Goal: Task Accomplishment & Management: Complete application form

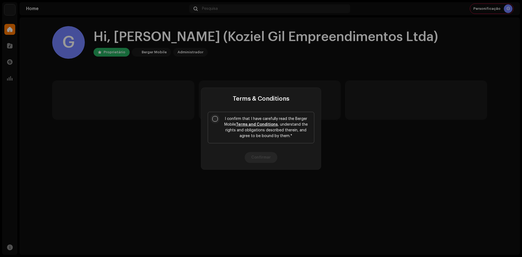
click at [216, 118] on input "I confirm that I have carefully read the Berger Mobile Terms and Conditions , u…" at bounding box center [215, 118] width 5 height 5
checkbox input "true"
click at [260, 155] on button "Confirmar" at bounding box center [261, 157] width 33 height 11
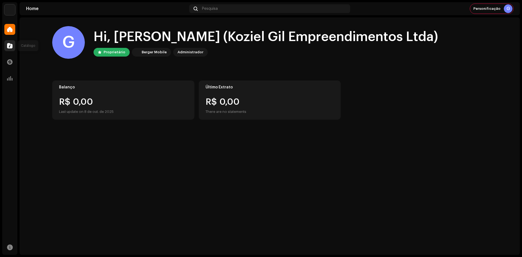
click at [15, 44] on div at bounding box center [9, 45] width 11 height 11
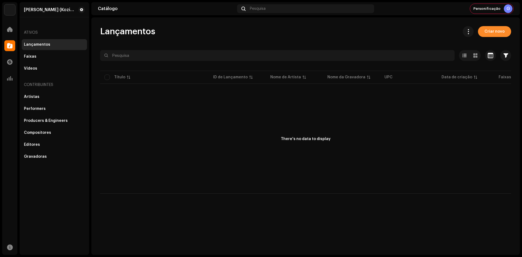
click at [495, 33] on span "Criar novo" at bounding box center [495, 31] width 20 height 11
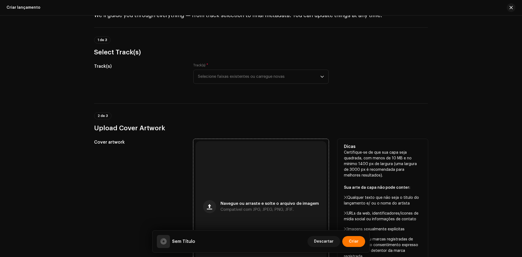
scroll to position [82, 0]
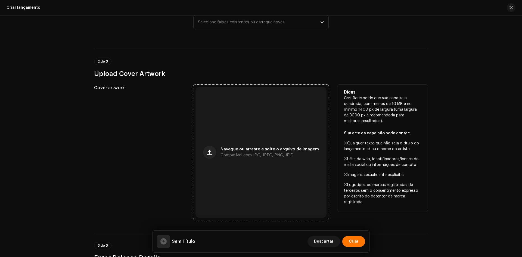
click at [227, 101] on div "Navegue ou arraste e solte o arquivo de imagem Compatível com JPG, JPEG, PNG, J…" at bounding box center [261, 152] width 131 height 131
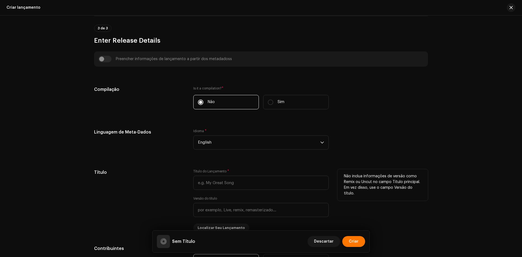
scroll to position [299, 0]
click at [217, 145] on span "English" at bounding box center [259, 143] width 122 height 14
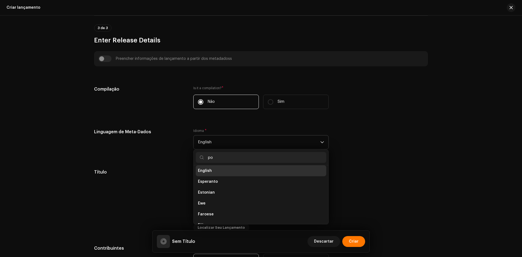
scroll to position [0, 0]
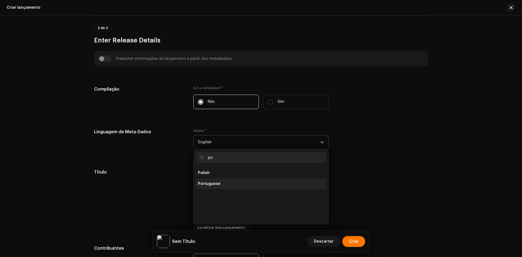
type input "po"
click at [210, 184] on span "Portuguese" at bounding box center [209, 183] width 23 height 5
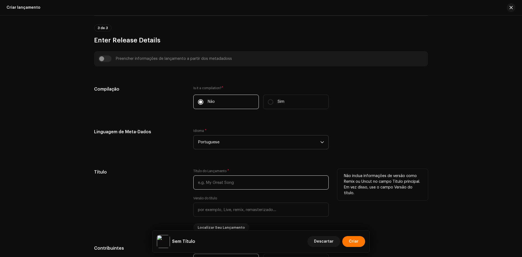
click at [236, 177] on input "text" at bounding box center [261, 183] width 136 height 14
paste input "[PERSON_NAME]"
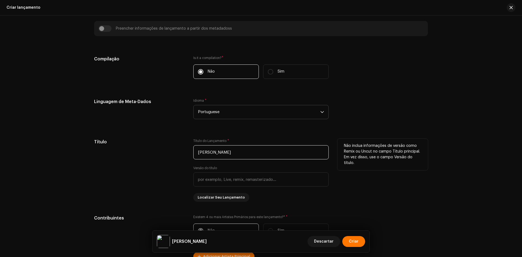
scroll to position [381, 0]
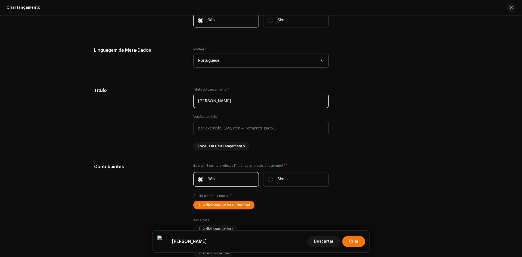
type input "[PERSON_NAME]"
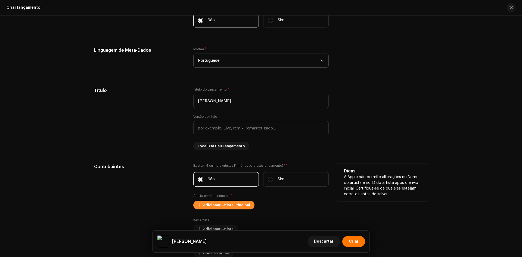
click at [223, 202] on span "Adicionar Artista Principal" at bounding box center [226, 205] width 47 height 11
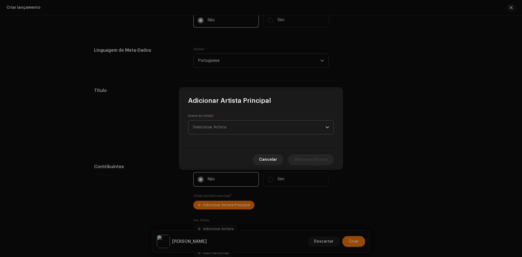
click at [222, 130] on span "Selecionar Artista" at bounding box center [259, 128] width 133 height 14
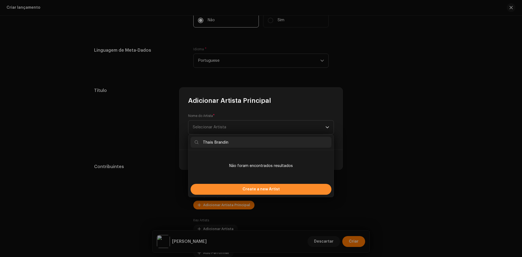
type input "Thais Brandin"
click at [227, 189] on div "Create a new Artist" at bounding box center [261, 189] width 141 height 11
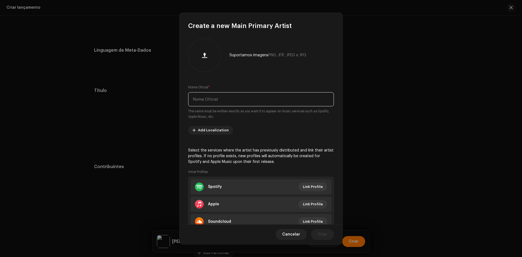
click at [219, 102] on input "text" at bounding box center [261, 99] width 146 height 14
paste input "Thais Brandin"
type input "Thais Brandin"
click at [328, 233] on button "Criar" at bounding box center [322, 234] width 23 height 11
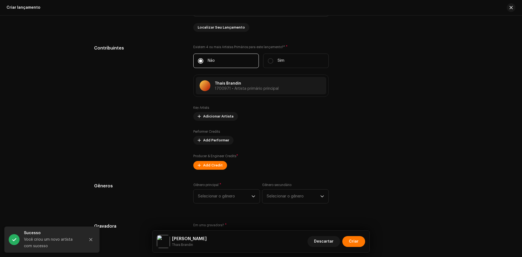
scroll to position [517, 0]
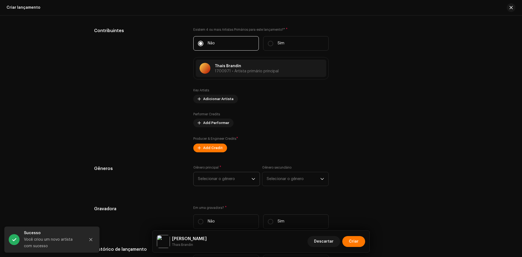
click at [218, 183] on span "Selecionar o gênero" at bounding box center [225, 179] width 54 height 14
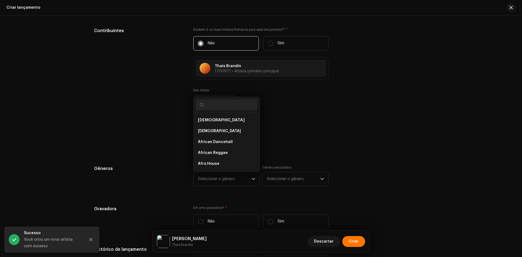
click at [159, 153] on div "Preencher informações de lançamento a partir dos metadadoss Compilação Is it a …" at bounding box center [261, 127] width 334 height 588
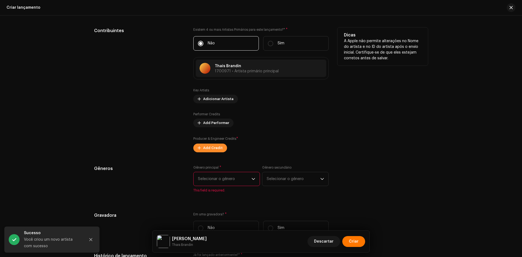
click at [214, 152] on span "Add Credit" at bounding box center [213, 148] width 20 height 11
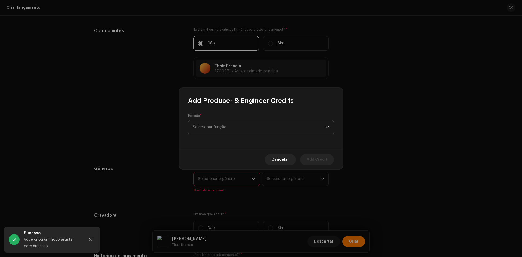
click at [227, 130] on span "Selecionar função" at bounding box center [259, 128] width 133 height 14
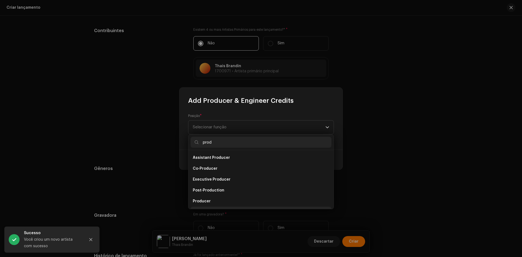
scroll to position [9, 0]
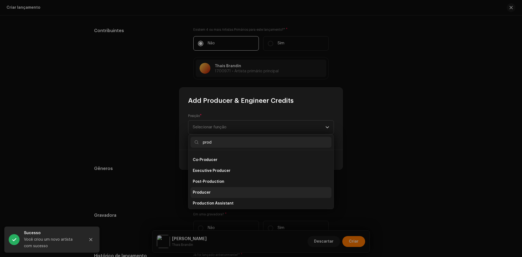
type input "prod"
click at [205, 191] on span "Producer" at bounding box center [202, 192] width 18 height 5
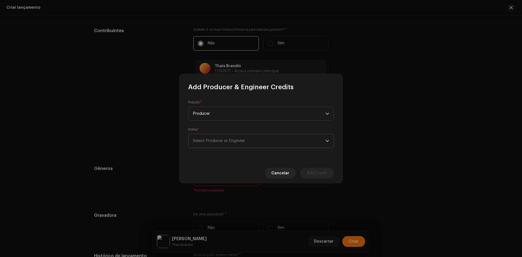
click at [230, 144] on span "Select Producer or Engineer" at bounding box center [259, 141] width 133 height 14
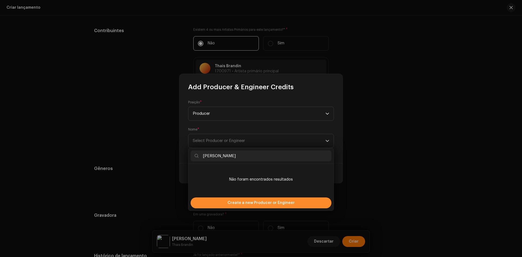
type input "[PERSON_NAME]"
click at [234, 201] on span "Create a new Producer or Engineer" at bounding box center [261, 203] width 67 height 11
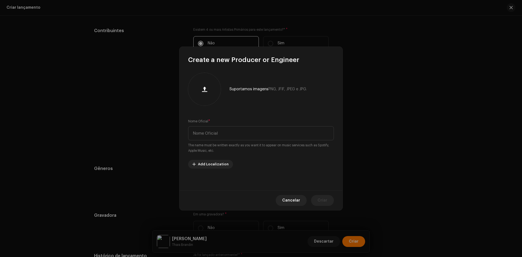
click at [214, 126] on div "Nome Oficial * The name must be written exactly as you want it to appear on mus…" at bounding box center [261, 136] width 146 height 35
click at [245, 139] on input "text" at bounding box center [261, 133] width 146 height 14
paste input "[PERSON_NAME]"
type input "[PERSON_NAME]"
click at [327, 197] on span "Criar" at bounding box center [323, 200] width 10 height 11
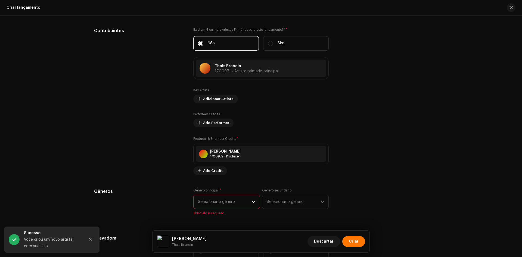
click at [248, 202] on span "Selecionar o gênero" at bounding box center [225, 202] width 54 height 14
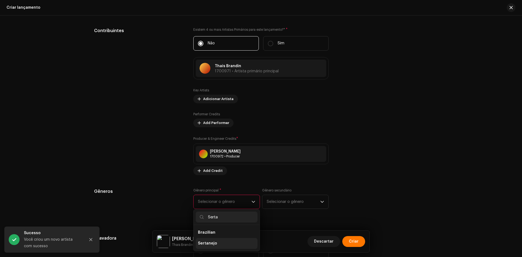
type input "Serta"
click at [211, 244] on span "Sertanejo" at bounding box center [207, 243] width 19 height 5
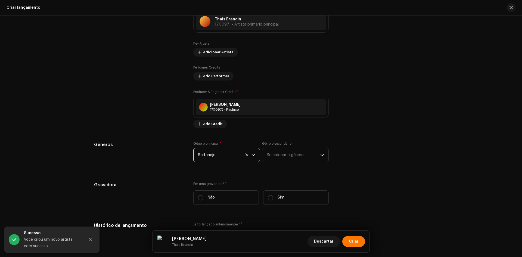
scroll to position [626, 0]
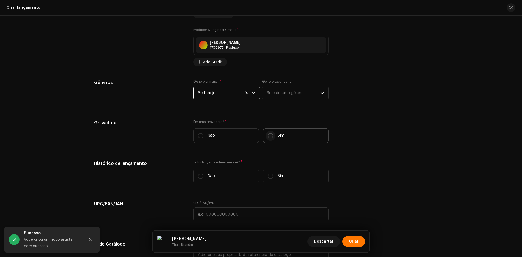
click at [269, 138] on input "Sim" at bounding box center [270, 135] width 5 height 5
radio input "true"
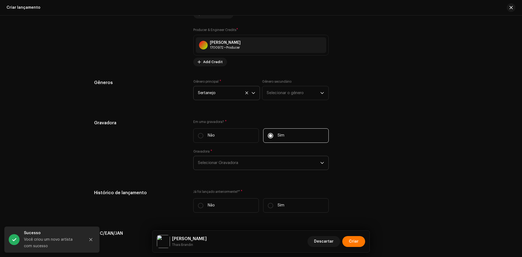
click at [225, 163] on span "Selecionar Gravadora" at bounding box center [259, 163] width 122 height 14
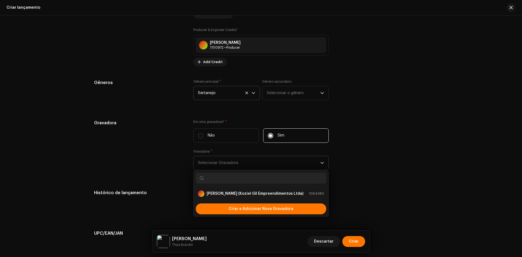
click at [224, 162] on span "Selecionar Gravadora" at bounding box center [259, 163] width 122 height 14
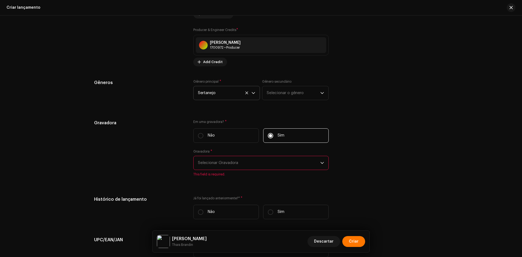
click at [224, 162] on span "Selecionar Gravadora" at bounding box center [259, 163] width 122 height 14
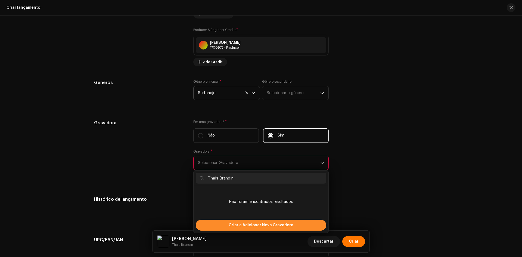
type input "Thais Brandin"
click at [229, 228] on div "Criar e Adicionar Nova Gravadora" at bounding box center [261, 225] width 131 height 11
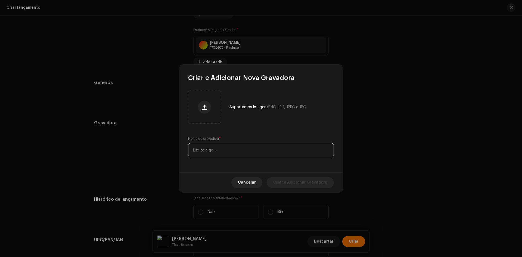
click at [221, 144] on input "text" at bounding box center [261, 150] width 146 height 14
paste input "Thais Brandin"
type input "Thais Brandin"
click at [305, 179] on span "Criar e Adicionar Gravadora" at bounding box center [300, 182] width 54 height 11
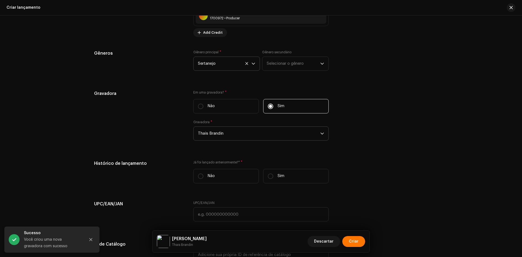
scroll to position [708, 0]
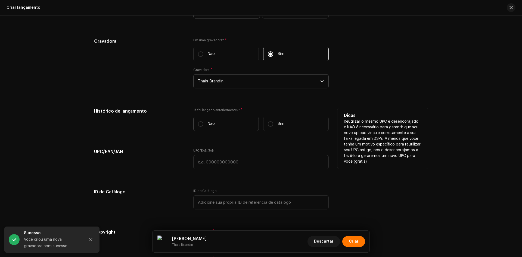
click at [205, 126] on label "Não" at bounding box center [226, 124] width 66 height 14
click at [204, 126] on input "Não" at bounding box center [200, 123] width 5 height 5
radio input "true"
click at [282, 127] on label "Sim" at bounding box center [296, 124] width 66 height 14
click at [273, 127] on input "Sim" at bounding box center [270, 123] width 5 height 5
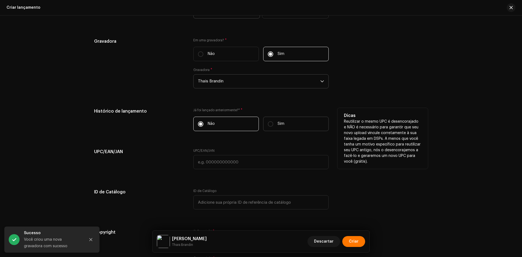
radio input "true"
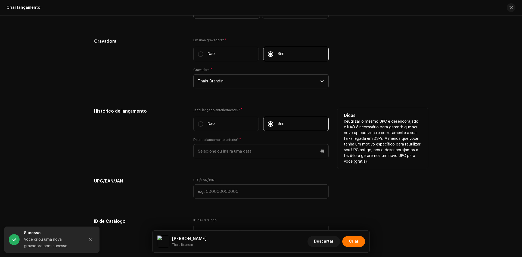
click at [253, 143] on div "Data de lançamento anterior* *" at bounding box center [261, 148] width 136 height 21
click at [218, 124] on label "Não" at bounding box center [226, 124] width 66 height 14
click at [204, 124] on input "Não" at bounding box center [200, 123] width 5 height 5
radio input "true"
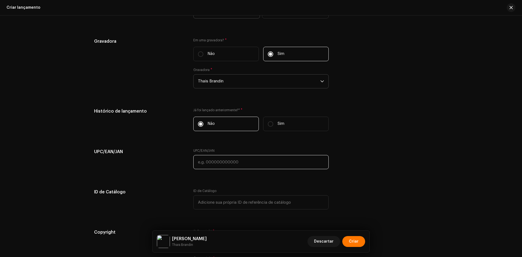
click at [223, 167] on input "text" at bounding box center [261, 162] width 136 height 14
paste input "7898258659407"
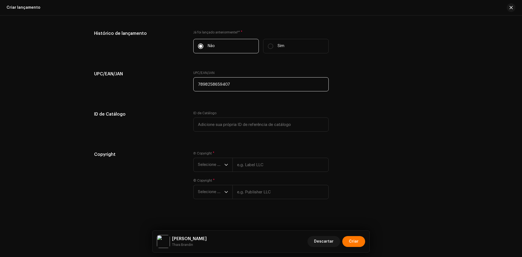
scroll to position [786, 0]
type input "7898258659407"
click at [216, 162] on span "Selecione o ano" at bounding box center [211, 164] width 26 height 14
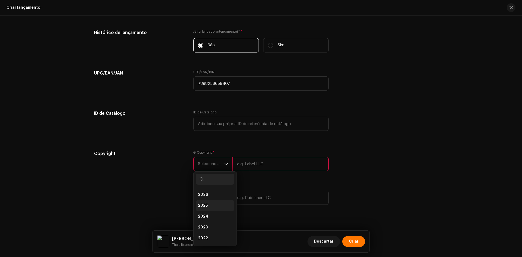
click at [203, 205] on span "2025" at bounding box center [203, 205] width 10 height 5
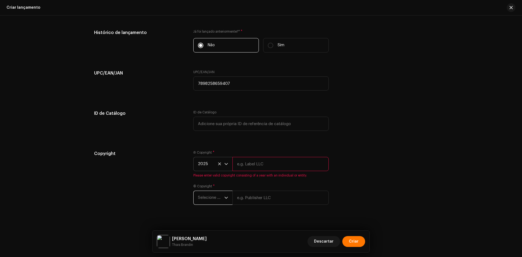
click at [208, 193] on span "Selecione o ano" at bounding box center [211, 198] width 26 height 14
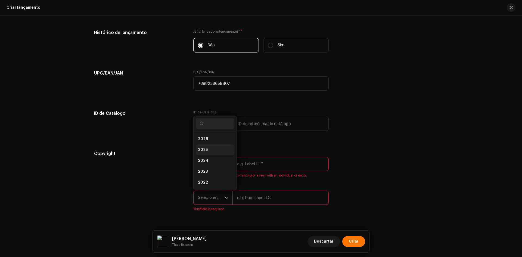
click at [208, 150] on li "2025" at bounding box center [215, 149] width 39 height 11
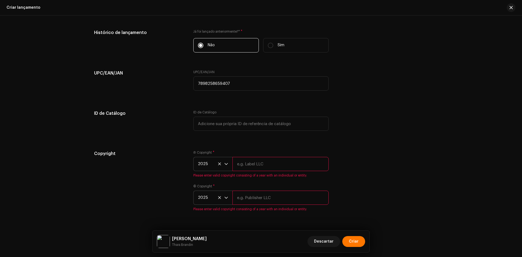
click at [264, 169] on input "text" at bounding box center [281, 164] width 96 height 14
paste input "Thais Brandin"
type input "Thais Brandin"
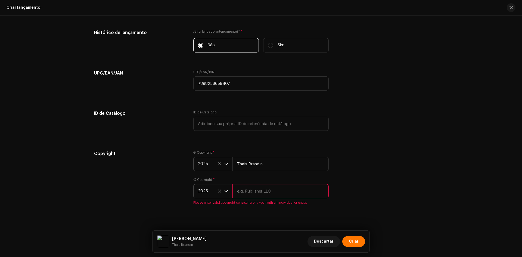
click at [255, 193] on input "text" at bounding box center [281, 191] width 96 height 14
paste input "Thais Brandin"
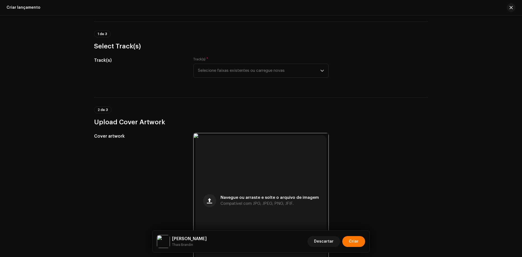
scroll to position [0, 0]
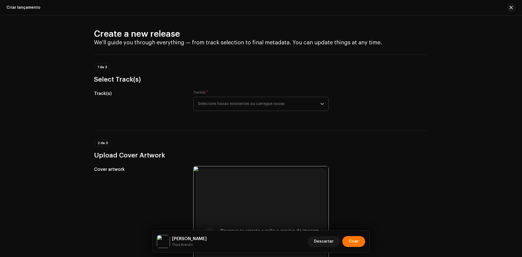
type input "Thais Brandin"
click at [230, 102] on span "Selecione faixas existentes ou carregue novas" at bounding box center [259, 104] width 122 height 14
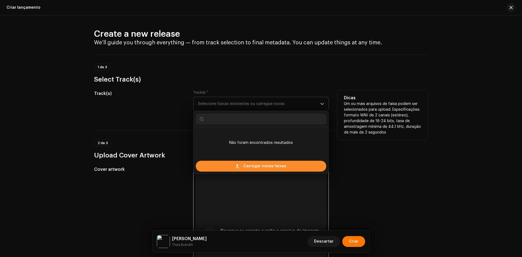
click at [235, 165] on div "Carregar novas faixas" at bounding box center [261, 166] width 131 height 11
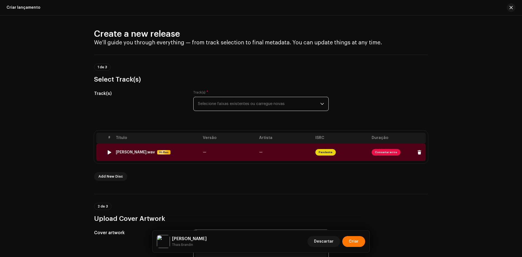
click at [179, 154] on div "[PERSON_NAME].wav Hi-Res" at bounding box center [157, 152] width 83 height 5
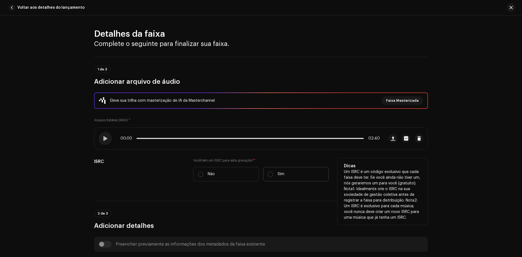
click at [290, 175] on label "Sim" at bounding box center [296, 174] width 66 height 14
click at [273, 175] on input "Sim" at bounding box center [270, 174] width 5 height 5
radio input "true"
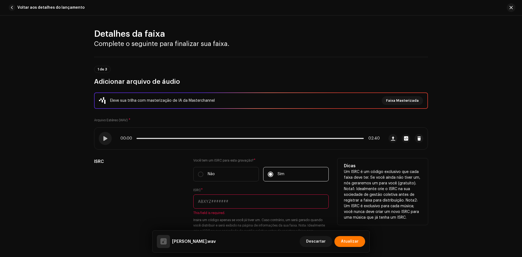
click at [250, 202] on input "text" at bounding box center [261, 202] width 136 height 14
paste input "BR90B2500098"
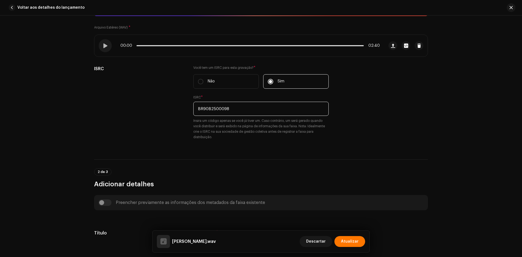
scroll to position [109, 0]
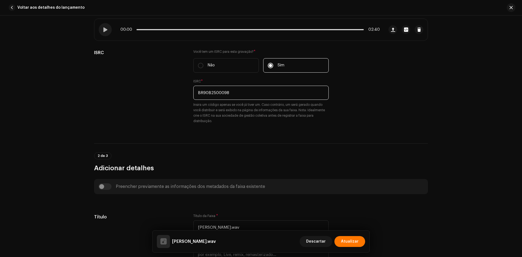
type input "BR90B2500098"
click at [218, 222] on input "[PERSON_NAME].wav" at bounding box center [261, 227] width 136 height 14
paste input "text"
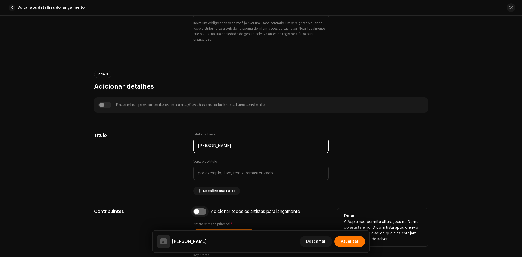
type input "[PERSON_NAME]"
click at [201, 210] on input "checkbox" at bounding box center [199, 211] width 13 height 7
checkbox input "true"
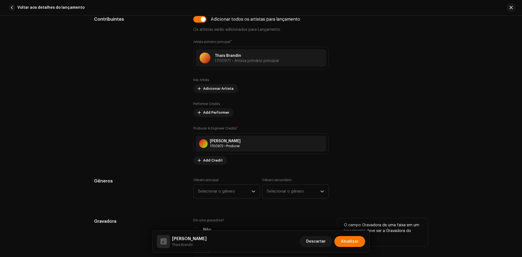
scroll to position [435, 0]
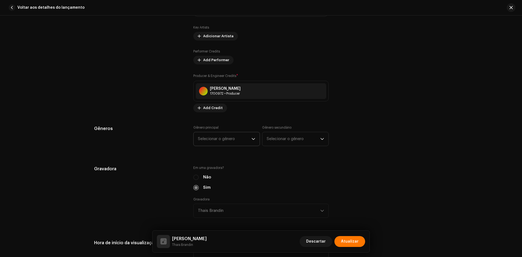
click at [231, 138] on span "Selecionar o gênero" at bounding box center [225, 139] width 54 height 14
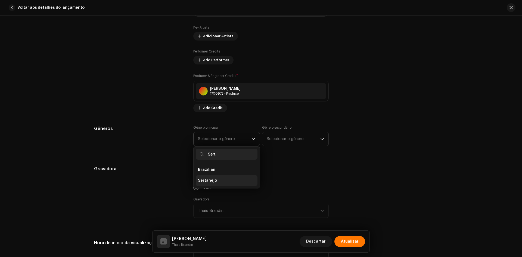
type input "Sert"
click at [219, 178] on li "Sertanejo" at bounding box center [227, 180] width 62 height 11
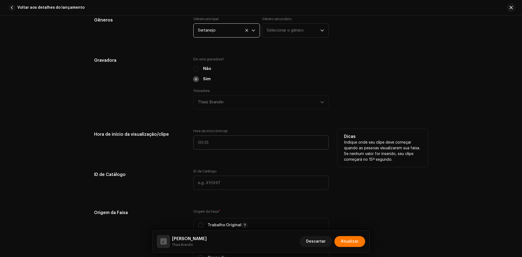
scroll to position [544, 0]
click at [196, 142] on input ":" at bounding box center [261, 142] width 136 height 14
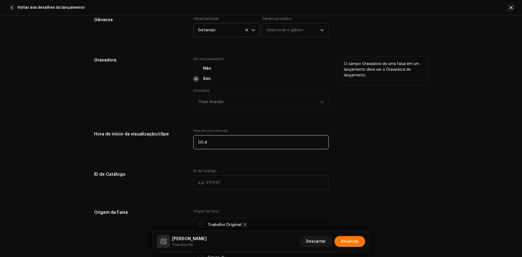
type input "00:40"
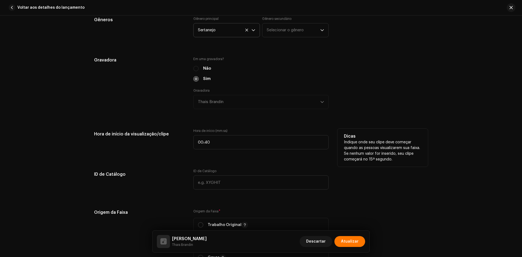
click at [159, 130] on h5 "Hora de início da visualização/clipe" at bounding box center [139, 134] width 91 height 11
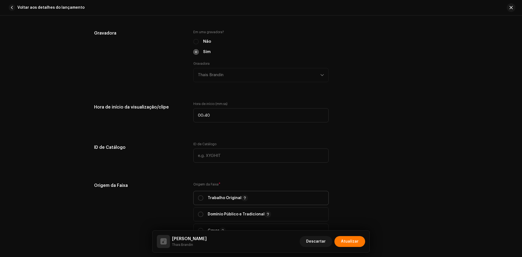
scroll to position [653, 0]
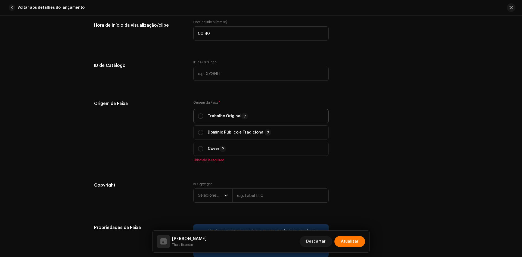
click at [211, 119] on p "Trabalho Original" at bounding box center [228, 116] width 40 height 7
radio input "true"
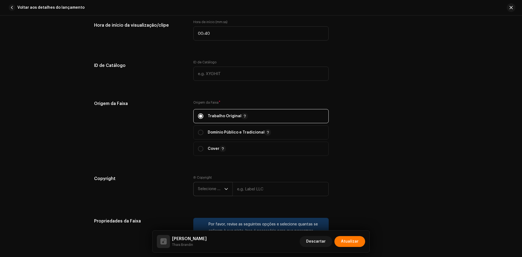
click at [210, 194] on span "Selecione o ano" at bounding box center [211, 189] width 26 height 14
click at [209, 143] on li "2025" at bounding box center [215, 141] width 39 height 11
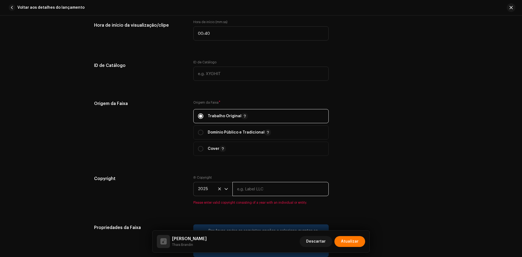
click at [258, 188] on input "text" at bounding box center [281, 189] width 96 height 14
paste input "Thais Brandin"
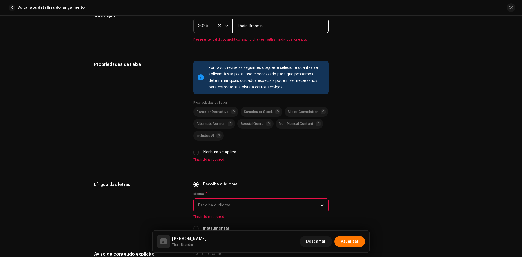
type input "Thais Brandin"
click at [195, 149] on div "Por favor, revise as seguintes opções e selecione quantas se aplicam à sua pist…" at bounding box center [261, 111] width 136 height 101
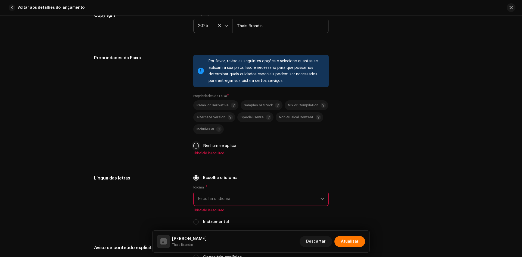
click at [194, 146] on input "Nenhum se aplica" at bounding box center [195, 145] width 5 height 5
checkbox input "true"
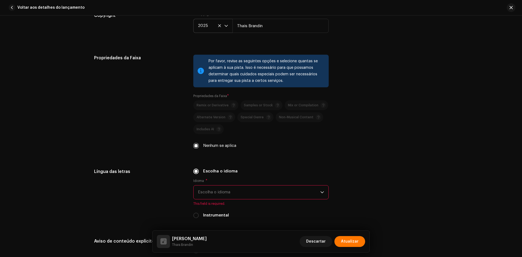
click at [227, 186] on span "Escolha o idioma" at bounding box center [259, 193] width 122 height 14
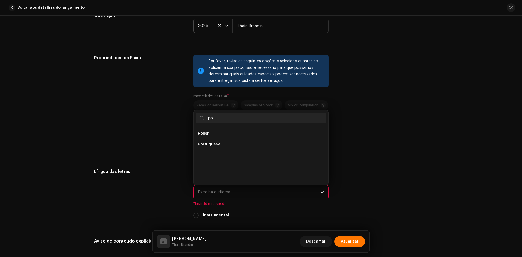
scroll to position [0, 0]
type input "po"
click at [214, 149] on li "Portuguese" at bounding box center [261, 144] width 131 height 11
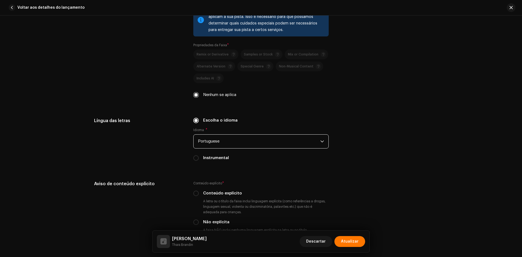
scroll to position [925, 0]
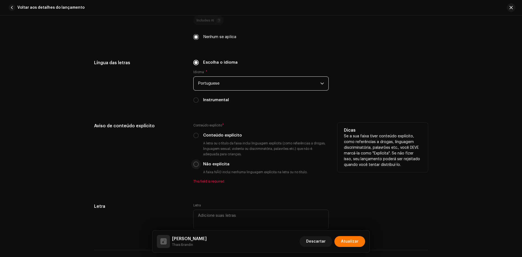
click at [195, 162] on div "Conteúdo explícito * Conteúdo explícito A letra ou o título da faixa inclui lin…" at bounding box center [261, 153] width 136 height 61
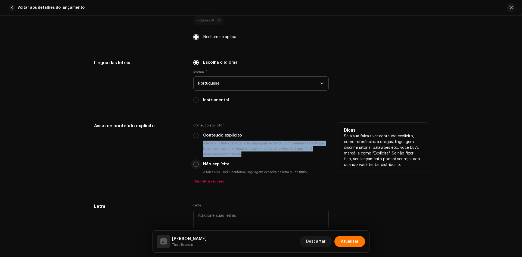
click at [195, 163] on input "Não explícita" at bounding box center [195, 164] width 5 height 5
radio input "true"
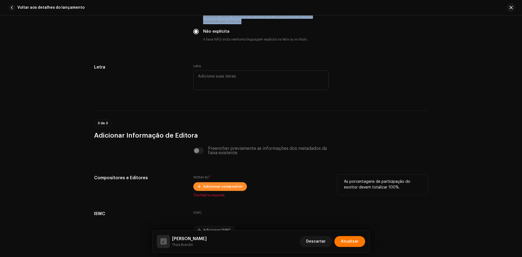
scroll to position [1061, 0]
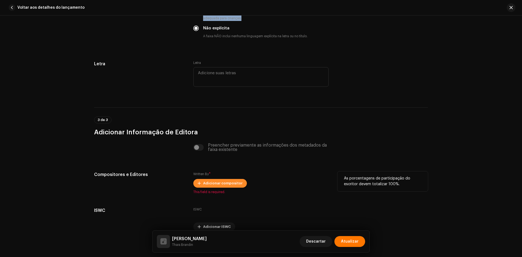
click at [221, 180] on span "Adicionar compositor" at bounding box center [222, 183] width 39 height 11
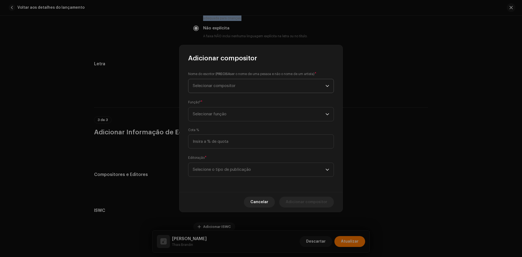
click at [247, 84] on span "Selecionar compositor" at bounding box center [259, 86] width 133 height 14
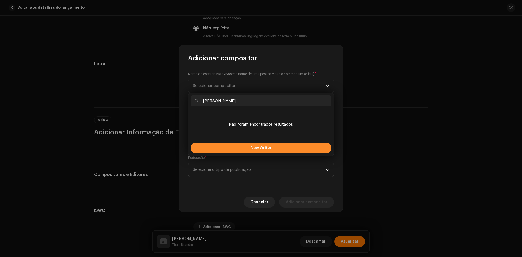
type input "[PERSON_NAME]"
click at [236, 148] on button "New Writer" at bounding box center [261, 148] width 141 height 11
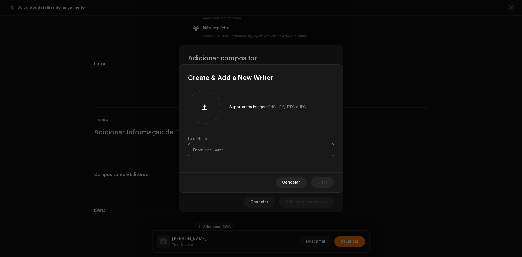
click at [225, 145] on input "text" at bounding box center [261, 150] width 146 height 14
paste input "[PERSON_NAME]"
type input "[PERSON_NAME]"
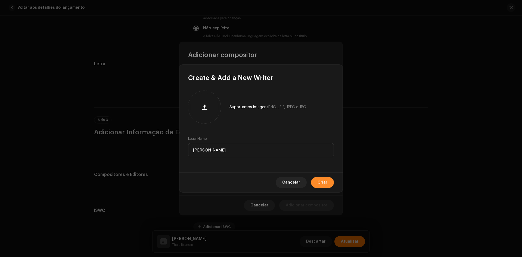
click at [328, 181] on button "Criar" at bounding box center [322, 182] width 23 height 11
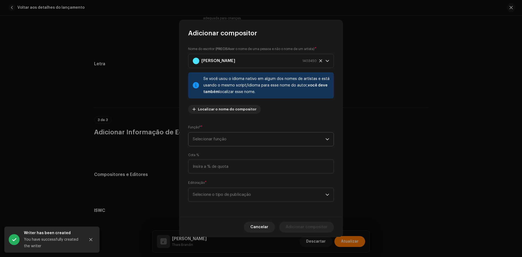
click at [227, 139] on span "Selecionar função" at bounding box center [259, 140] width 133 height 14
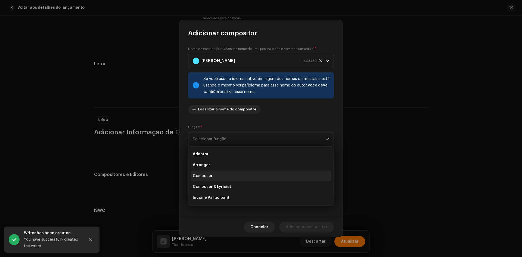
click at [207, 176] on span "Composer" at bounding box center [203, 175] width 20 height 5
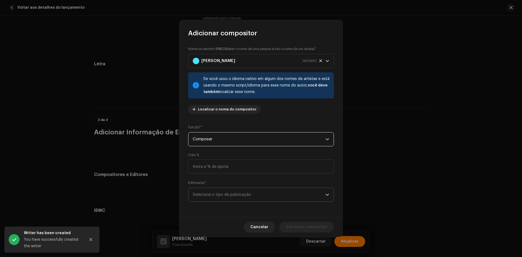
click at [211, 193] on span "Selecione o tipo de publicação" at bounding box center [259, 195] width 133 height 14
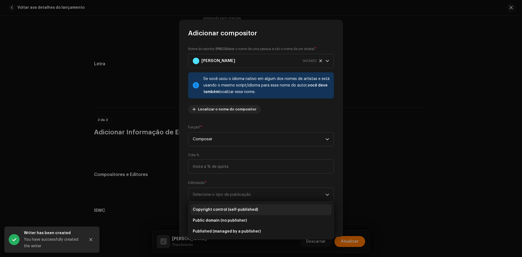
click at [212, 209] on span "Copyright control (self-published)" at bounding box center [225, 209] width 65 height 5
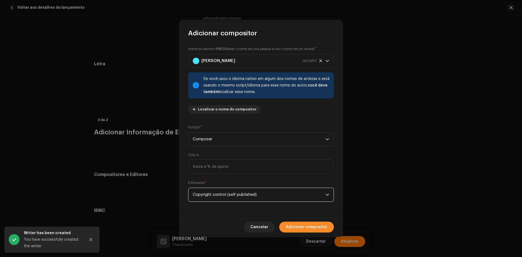
click at [306, 229] on span "Adicionar compositor" at bounding box center [307, 227] width 42 height 11
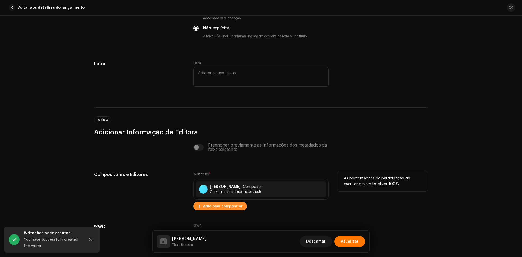
click at [231, 207] on span "Adicionar compositor" at bounding box center [222, 206] width 39 height 11
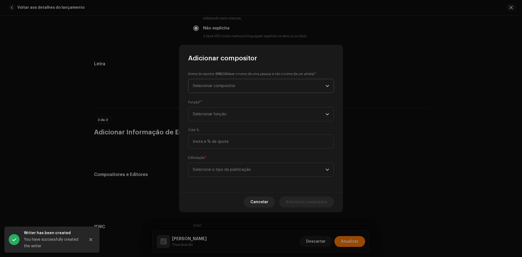
click at [225, 84] on span "Selecionar compositor" at bounding box center [214, 86] width 43 height 4
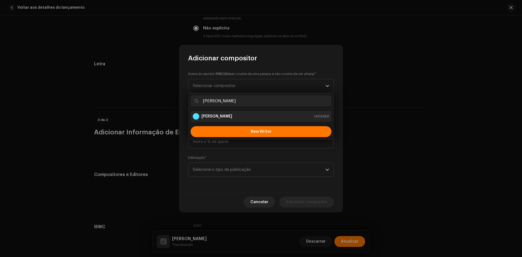
type input "[PERSON_NAME]"
click at [222, 113] on li "[PERSON_NAME] 1403450" at bounding box center [261, 116] width 141 height 11
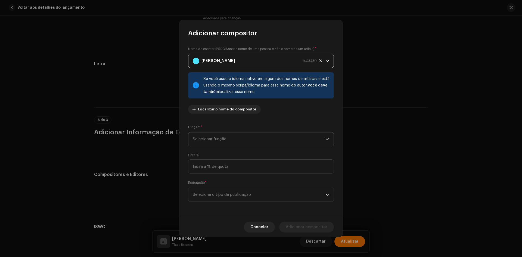
click at [219, 139] on span "Selecionar função" at bounding box center [259, 140] width 133 height 14
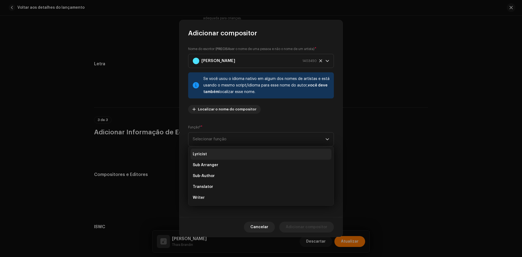
click at [204, 153] on span "Lyricist" at bounding box center [200, 154] width 14 height 5
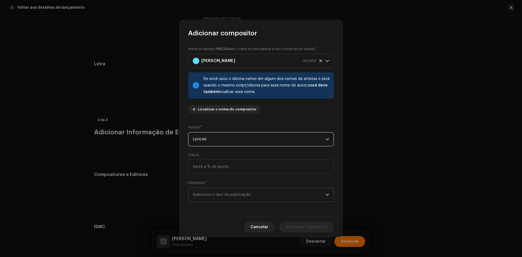
click at [208, 193] on span "Selecione o tipo de publicação" at bounding box center [259, 195] width 133 height 14
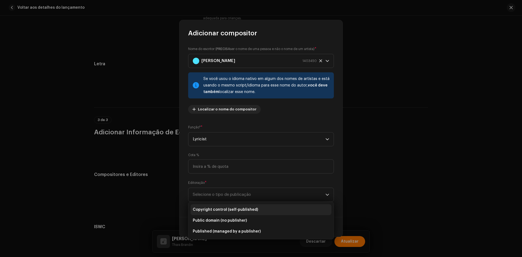
click at [205, 214] on li "Copyright control (self-published)" at bounding box center [261, 209] width 141 height 11
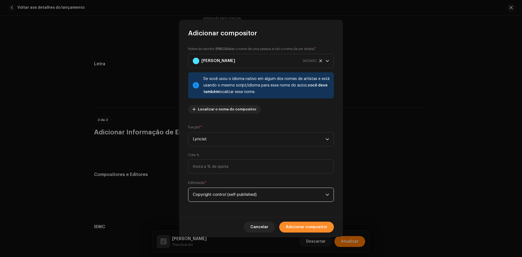
click at [289, 225] on span "Adicionar compositor" at bounding box center [307, 227] width 42 height 11
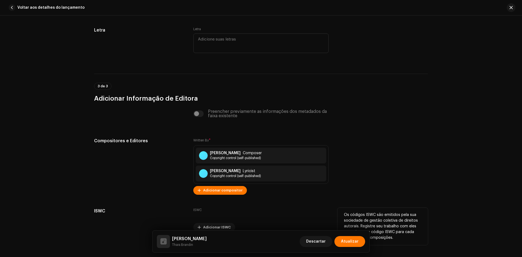
scroll to position [1122, 0]
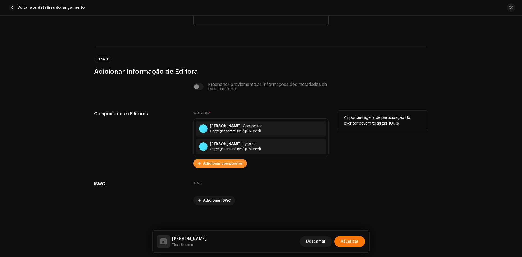
click at [236, 159] on div "Written By * [PERSON_NAME] Composer Copyright control (self-published) [PERSON_…" at bounding box center [261, 139] width 136 height 57
click at [234, 163] on span "Adicionar compositor" at bounding box center [222, 163] width 39 height 11
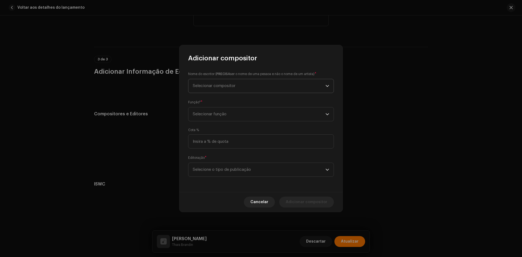
click at [236, 91] on span "Selecionar compositor" at bounding box center [259, 86] width 133 height 14
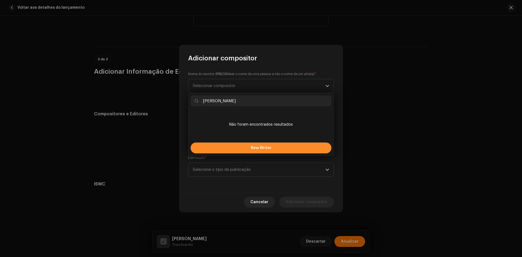
type input "[PERSON_NAME]"
click at [217, 148] on button "New Writer" at bounding box center [261, 148] width 141 height 11
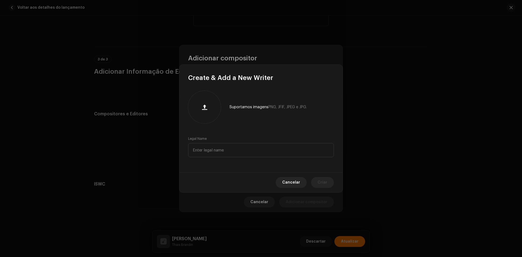
click at [220, 142] on div "Legal Name" at bounding box center [261, 147] width 146 height 21
click at [220, 145] on input "text" at bounding box center [261, 150] width 146 height 14
paste input "[PERSON_NAME]"
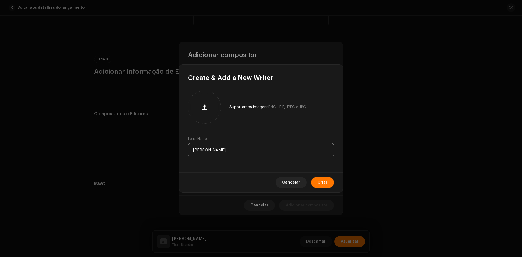
type input "[PERSON_NAME]"
click at [327, 182] on span "Criar" at bounding box center [323, 182] width 10 height 11
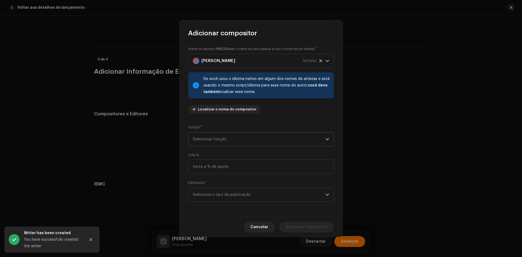
click at [218, 138] on span "Selecionar função" at bounding box center [259, 140] width 133 height 14
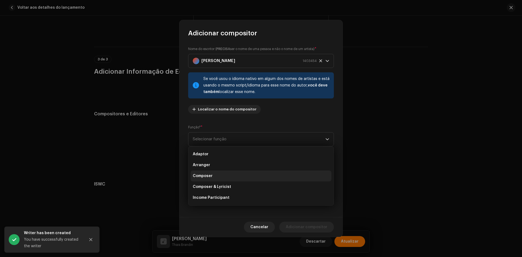
click at [210, 177] on span "Composer" at bounding box center [203, 175] width 20 height 5
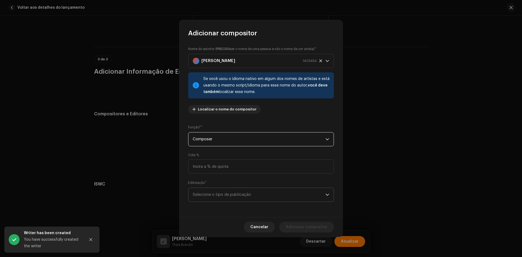
click at [217, 198] on span "Selecione o tipo de publicação" at bounding box center [259, 195] width 133 height 14
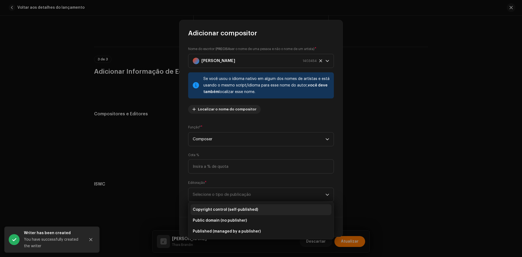
click at [217, 210] on span "Copyright control (self-published)" at bounding box center [225, 209] width 65 height 5
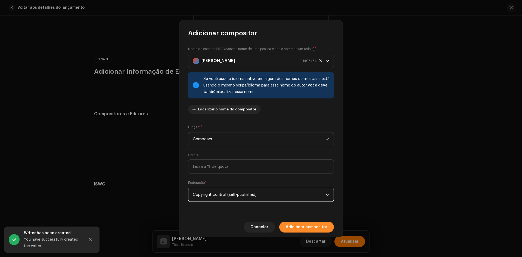
click at [333, 231] on div "Cancelar Adicionar compositor" at bounding box center [261, 227] width 163 height 20
click at [324, 227] on span "Adicionar compositor" at bounding box center [307, 227] width 42 height 11
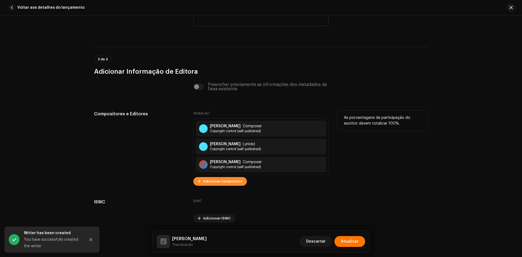
click at [220, 181] on span "Adicionar compositor" at bounding box center [222, 181] width 39 height 11
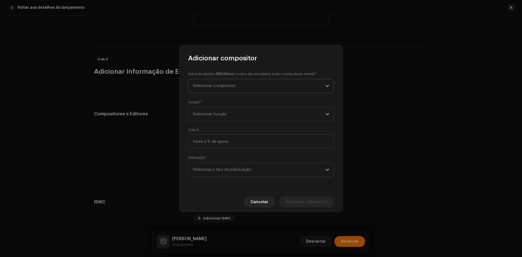
click at [219, 84] on span "Selecionar compositor" at bounding box center [214, 86] width 43 height 4
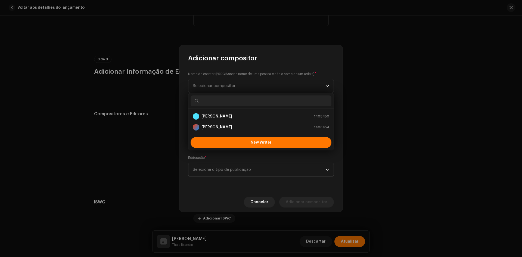
click at [212, 127] on strong "[PERSON_NAME]" at bounding box center [217, 127] width 31 height 5
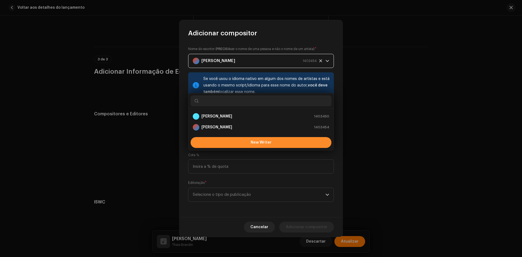
click at [213, 132] on div "Função* * Selecionar função" at bounding box center [261, 136] width 146 height 22
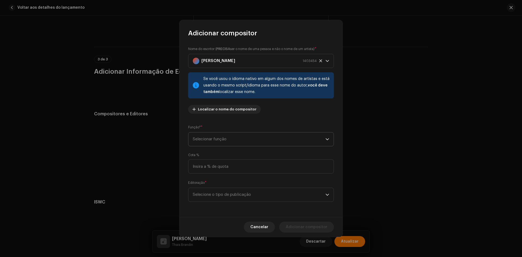
click at [222, 145] on span "Selecionar função" at bounding box center [259, 140] width 133 height 14
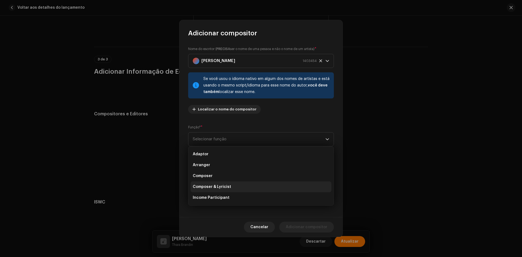
scroll to position [54, 0]
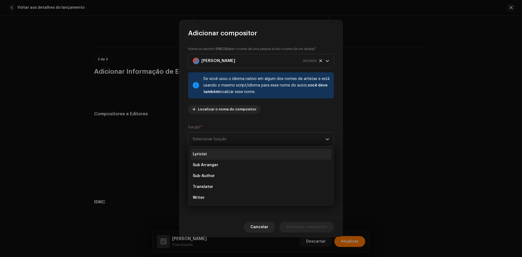
click at [201, 157] on span "Lyricist" at bounding box center [200, 154] width 14 height 5
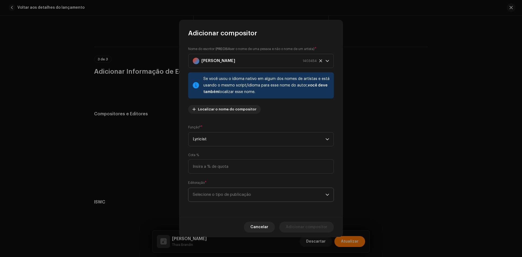
click at [219, 190] on span "Selecione o tipo de publicação" at bounding box center [259, 195] width 133 height 14
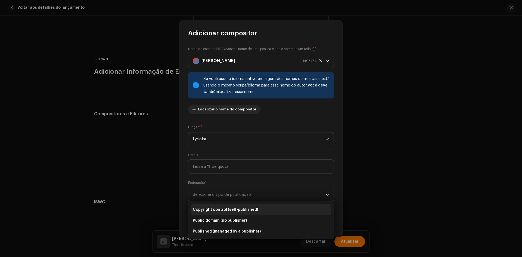
click at [223, 208] on span "Copyright control (self-published)" at bounding box center [225, 209] width 65 height 5
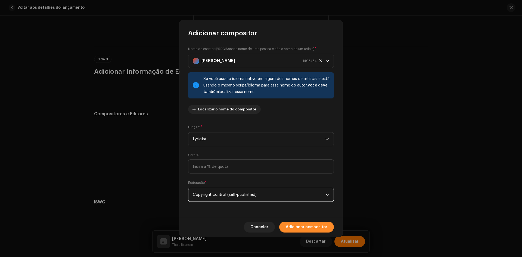
click at [315, 223] on span "Adicionar compositor" at bounding box center [307, 227] width 42 height 11
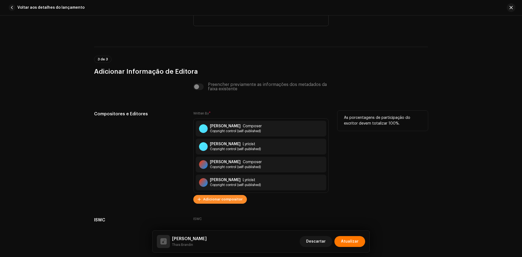
click at [222, 204] on span "Adicionar compositor" at bounding box center [222, 199] width 39 height 11
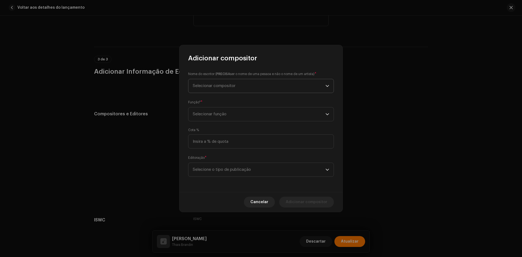
click at [247, 86] on span "Selecionar compositor" at bounding box center [259, 86] width 133 height 14
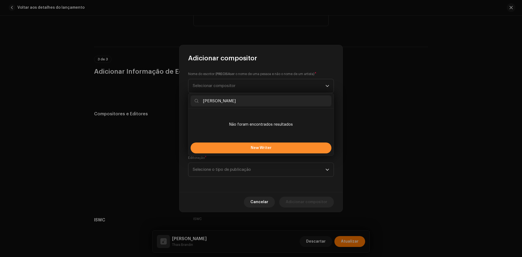
type input "[PERSON_NAME]"
click at [221, 152] on button "New Writer" at bounding box center [261, 148] width 141 height 11
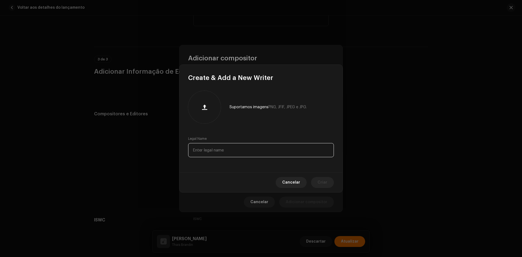
click at [219, 144] on input "text" at bounding box center [261, 150] width 146 height 14
paste input "[PERSON_NAME]"
type input "[PERSON_NAME]"
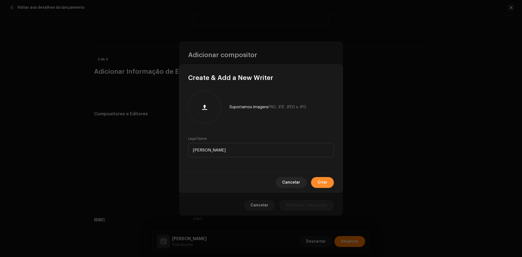
click at [321, 181] on span "Criar" at bounding box center [323, 182] width 10 height 11
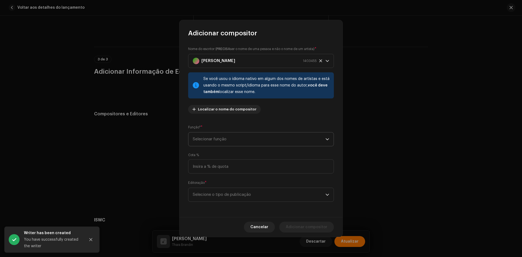
click at [217, 139] on span "Selecionar função" at bounding box center [259, 140] width 133 height 14
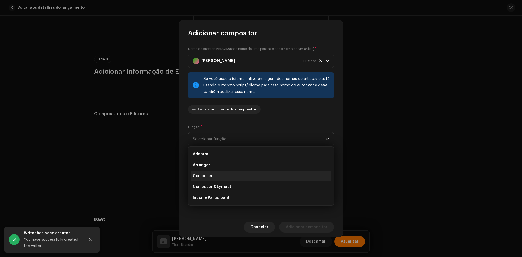
click at [207, 174] on span "Composer" at bounding box center [203, 175] width 20 height 5
click at [213, 190] on span "Selecione o tipo de publicação" at bounding box center [259, 195] width 133 height 14
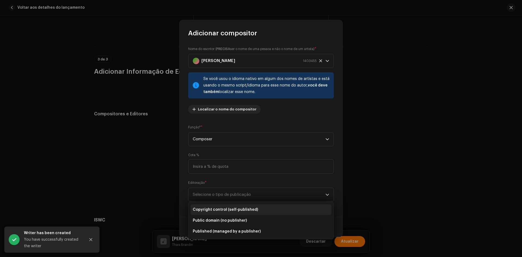
click at [218, 207] on li "Copyright control (self-published)" at bounding box center [261, 209] width 141 height 11
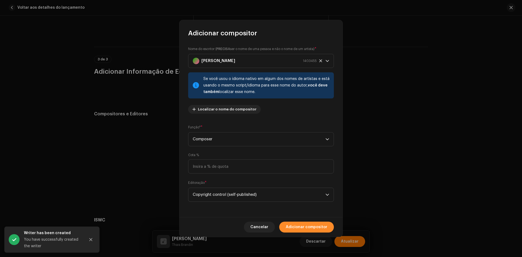
click at [309, 228] on span "Adicionar compositor" at bounding box center [307, 227] width 42 height 11
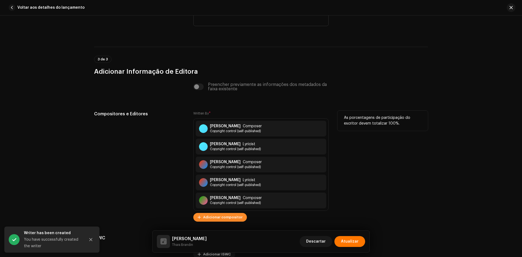
click at [218, 218] on span "Adicionar compositor" at bounding box center [222, 217] width 39 height 11
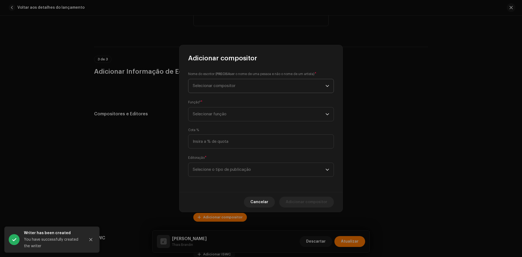
click at [224, 90] on span "Selecionar compositor" at bounding box center [259, 86] width 133 height 14
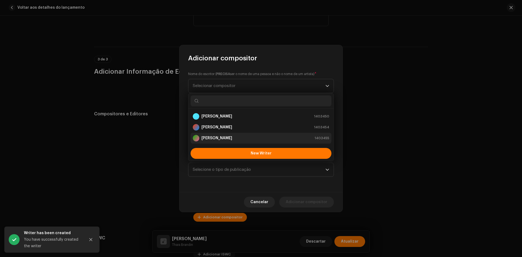
click at [210, 137] on strong "[PERSON_NAME]" at bounding box center [217, 138] width 31 height 5
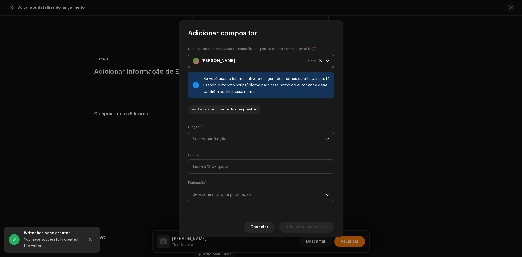
click at [211, 136] on span "Selecionar função" at bounding box center [259, 140] width 133 height 14
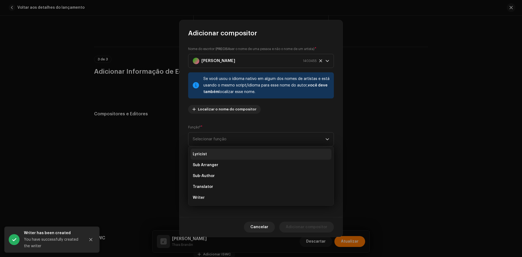
click at [210, 157] on li "Lyricist" at bounding box center [261, 154] width 141 height 11
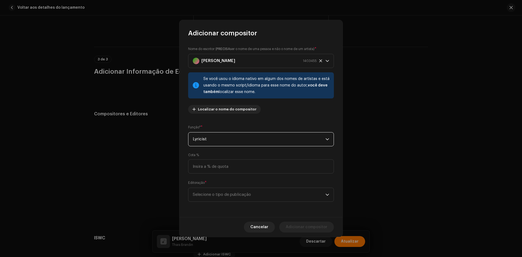
click at [218, 184] on div "Editoração * Selecione o tipo de publicação" at bounding box center [261, 191] width 146 height 22
click at [221, 198] on span "Selecione o tipo de publicação" at bounding box center [259, 195] width 133 height 14
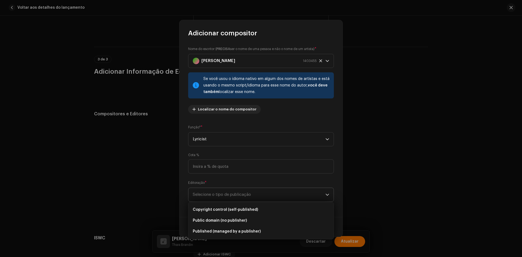
click at [221, 207] on li "Copyright control (self-published)" at bounding box center [261, 209] width 141 height 11
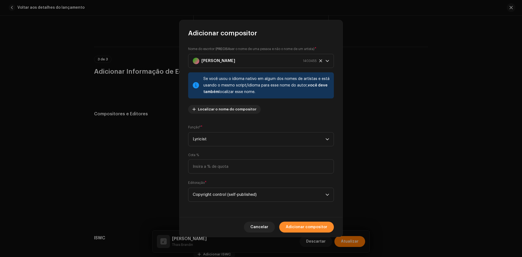
click at [305, 228] on span "Adicionar compositor" at bounding box center [307, 227] width 42 height 11
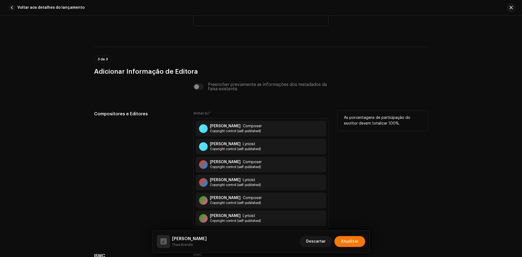
click at [178, 177] on div "Compositores e Editores" at bounding box center [139, 175] width 91 height 129
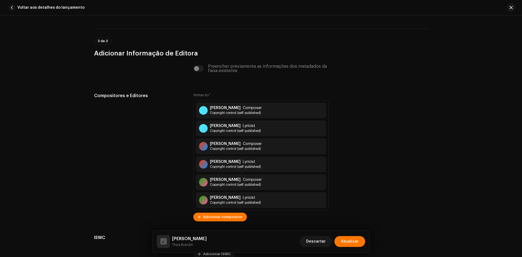
scroll to position [1194, 0]
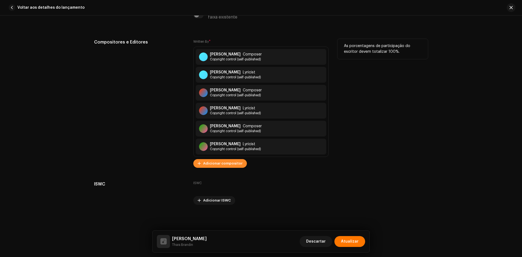
click at [225, 163] on span "Adicionar compositor" at bounding box center [222, 163] width 39 height 11
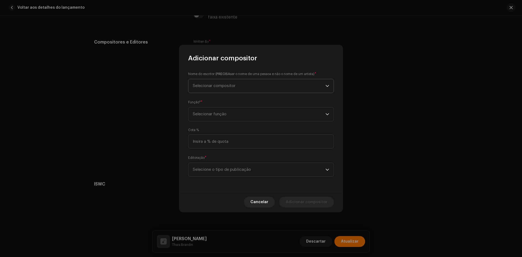
click at [229, 85] on span "Selecionar compositor" at bounding box center [214, 86] width 43 height 4
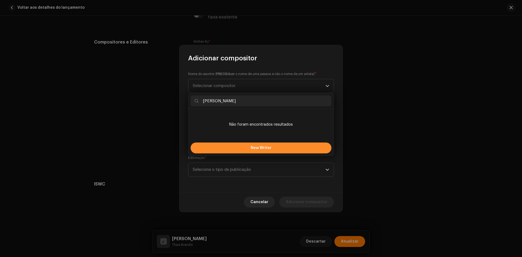
type input "[PERSON_NAME]"
click at [222, 149] on button "New Writer" at bounding box center [261, 148] width 141 height 11
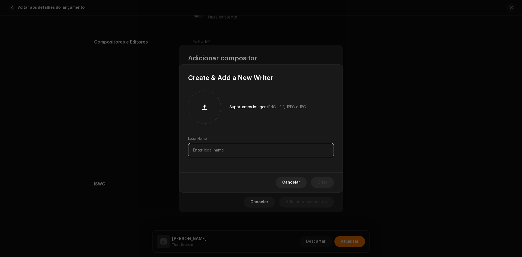
click at [221, 152] on input "text" at bounding box center [261, 150] width 146 height 14
paste input "[PERSON_NAME]"
type input "[PERSON_NAME]"
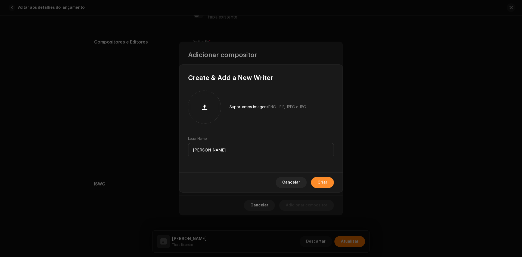
drag, startPoint x: 337, startPoint y: 179, endPoint x: 331, endPoint y: 179, distance: 6.5
click at [336, 179] on div "Cancelar Criar" at bounding box center [261, 183] width 163 height 20
click at [329, 179] on button "Criar" at bounding box center [322, 182] width 23 height 11
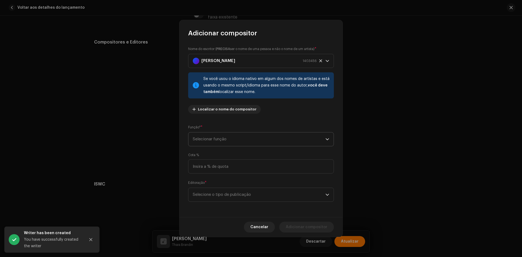
click at [219, 143] on span "Selecionar função" at bounding box center [259, 140] width 133 height 14
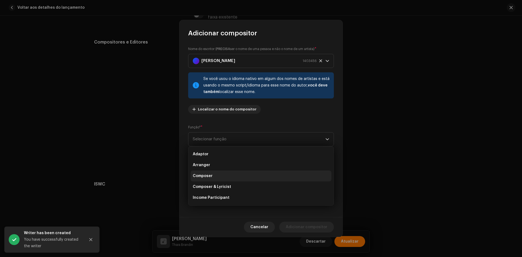
click at [219, 173] on li "Composer" at bounding box center [261, 176] width 141 height 11
click at [206, 208] on div "Nome do escritor ( PRECISA ser o nome de uma pessoa e não o nome de um artista)…" at bounding box center [261, 128] width 163 height 180
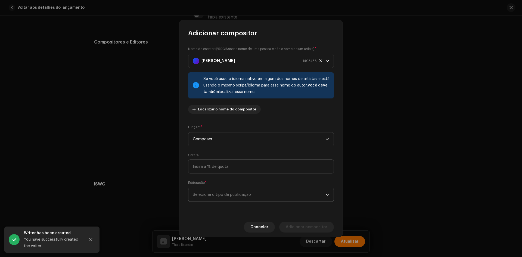
drag, startPoint x: 210, startPoint y: 194, endPoint x: 211, endPoint y: 201, distance: 7.1
click at [210, 195] on span "Selecione o tipo de publicação" at bounding box center [259, 195] width 133 height 14
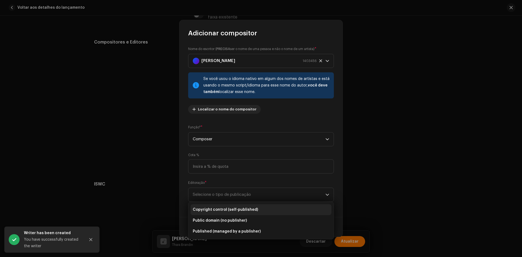
click at [212, 211] on span "Copyright control (self-published)" at bounding box center [225, 209] width 65 height 5
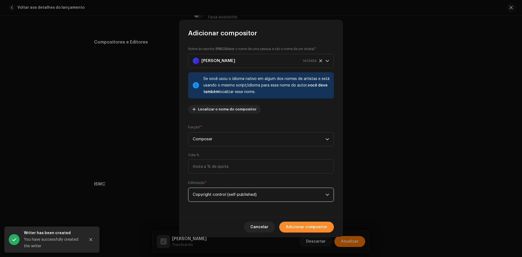
click at [289, 225] on span "Adicionar compositor" at bounding box center [307, 227] width 42 height 11
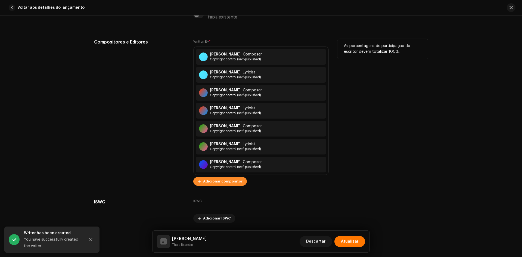
click at [221, 181] on span "Adicionar compositor" at bounding box center [222, 181] width 39 height 11
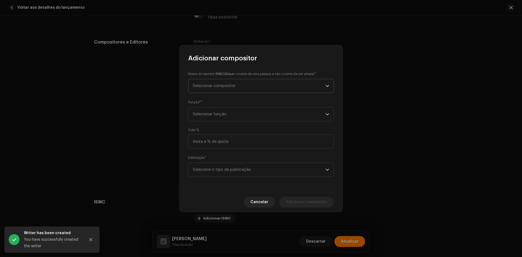
click at [227, 84] on span "Selecionar compositor" at bounding box center [214, 86] width 43 height 4
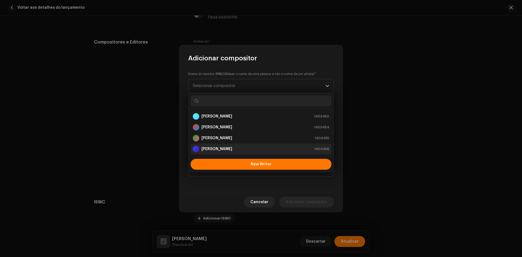
click at [217, 149] on strong "[PERSON_NAME]" at bounding box center [217, 148] width 31 height 5
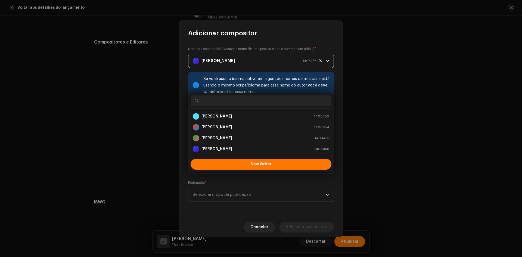
click at [223, 134] on span "Selecionar função" at bounding box center [259, 140] width 133 height 14
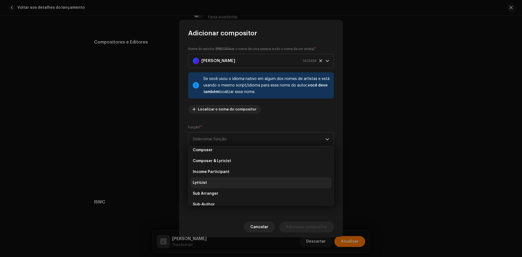
scroll to position [54, 0]
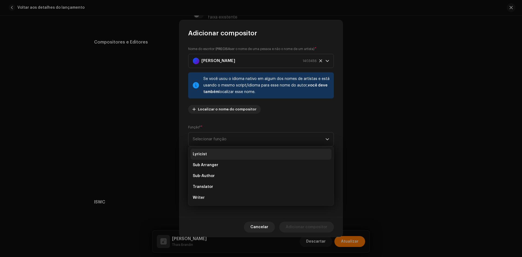
click at [215, 151] on li "Lyricist" at bounding box center [261, 154] width 141 height 11
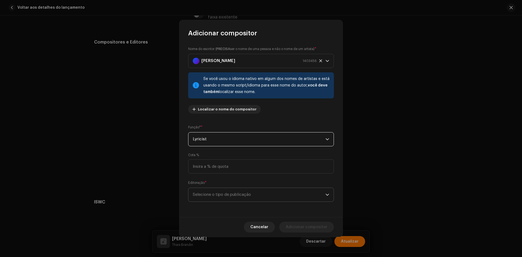
click at [214, 193] on span "Selecione o tipo de publicação" at bounding box center [259, 195] width 133 height 14
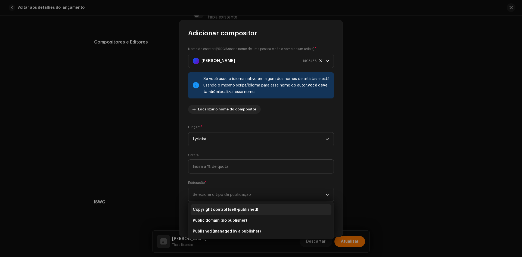
click at [214, 212] on span "Copyright control (self-published)" at bounding box center [225, 209] width 65 height 5
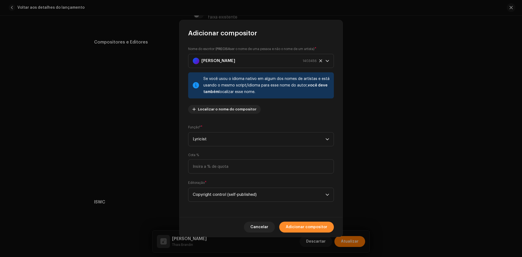
click at [313, 225] on span "Adicionar compositor" at bounding box center [307, 227] width 42 height 11
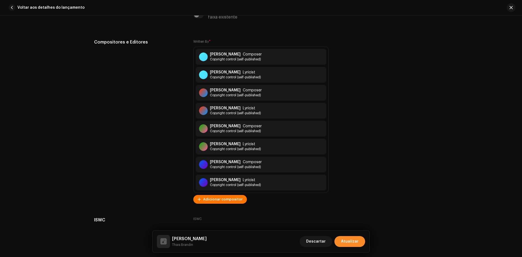
click at [351, 242] on span "Atualizar" at bounding box center [350, 241] width 18 height 11
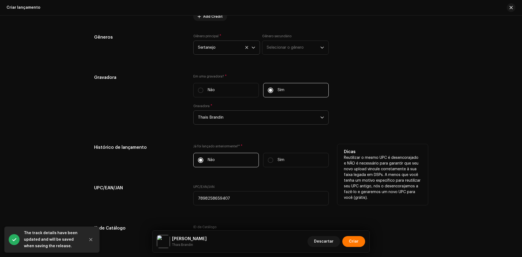
scroll to position [735, 0]
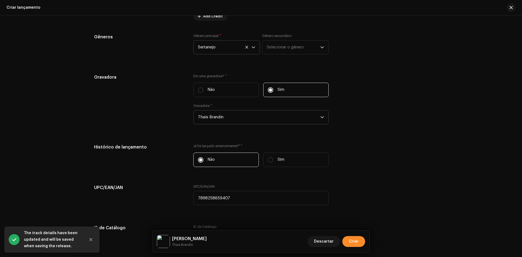
click at [357, 242] on span "Criar" at bounding box center [354, 241] width 10 height 11
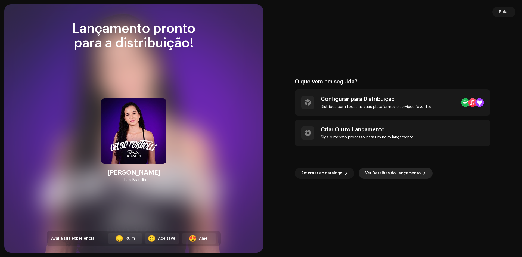
click at [401, 177] on span "Ver Detalhes do Lançamento" at bounding box center [393, 173] width 56 height 11
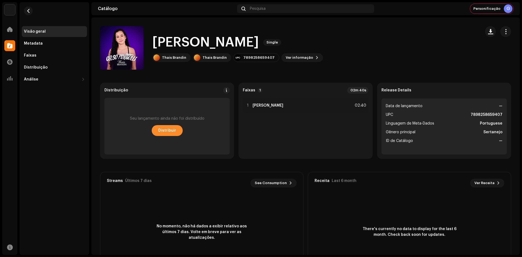
click at [171, 134] on span "Distribuir" at bounding box center [167, 130] width 18 height 11
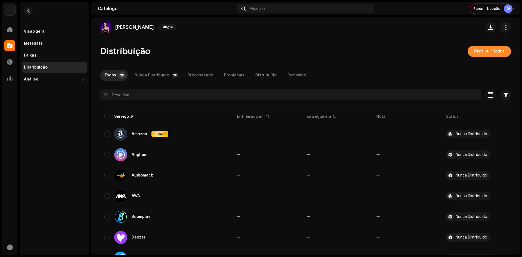
click at [475, 49] on span "Distribuir Todos" at bounding box center [490, 51] width 30 height 11
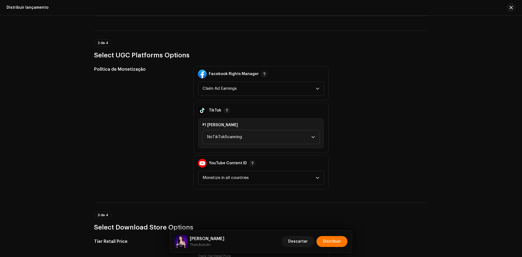
scroll to position [571, 0]
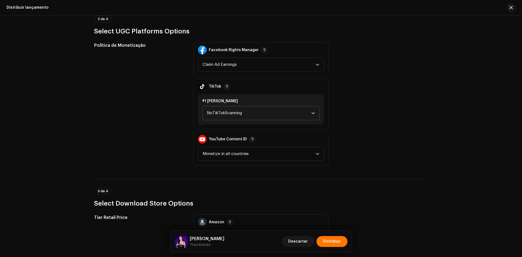
click at [233, 112] on span "NoTikTokScanning" at bounding box center [259, 113] width 104 height 14
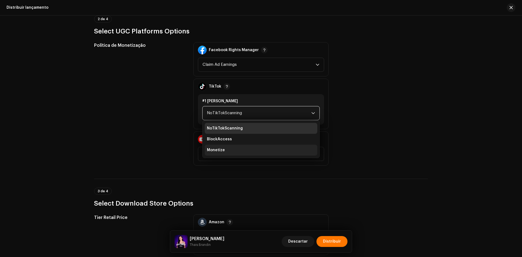
click at [223, 147] on li "Monetize" at bounding box center [261, 150] width 113 height 11
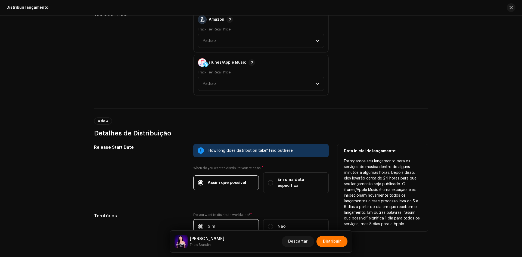
scroll to position [804, 0]
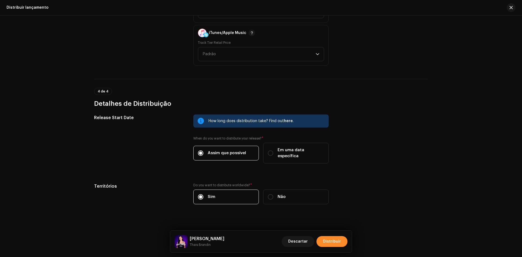
click at [333, 238] on span "Distribuir" at bounding box center [332, 241] width 18 height 11
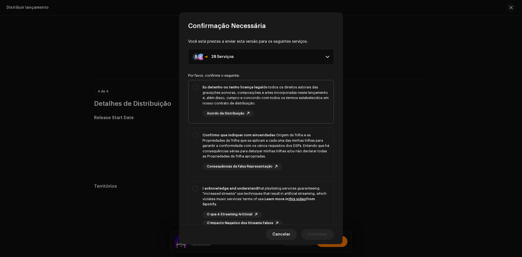
click at [191, 102] on div "Eu detenho ou tenho licença legal de todos os direitos autorais das gravações s…" at bounding box center [261, 100] width 145 height 41
checkbox input "true"
click at [195, 140] on div "Confirmo que indiquei com sinceridade a Origem da Trilha e as Propriedades da T…" at bounding box center [261, 151] width 145 height 46
checkbox input "true"
click at [197, 187] on div "I acknowledge and understand that playlisting services guaranteeing "increased …" at bounding box center [261, 207] width 145 height 50
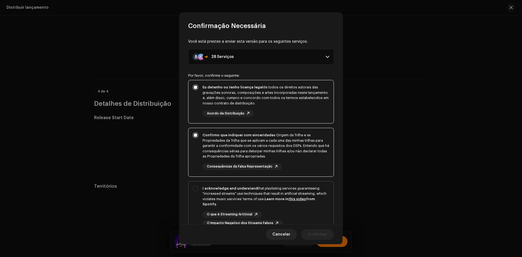
checkbox input "true"
click at [318, 235] on span "Confirmar" at bounding box center [318, 234] width 20 height 11
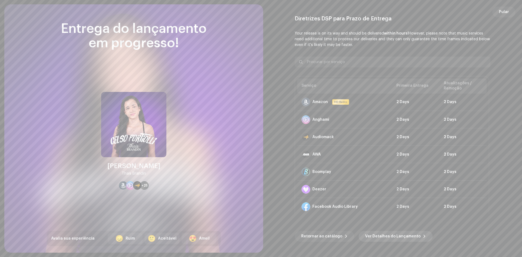
click at [379, 232] on span "Ver Detalhes do Lançamento" at bounding box center [393, 236] width 56 height 11
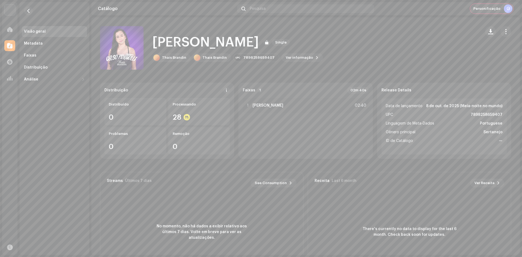
click at [478, 10] on span "Personificação" at bounding box center [487, 9] width 27 height 4
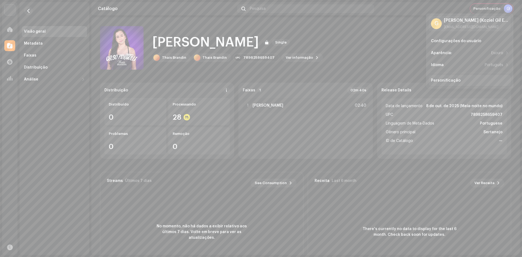
click at [454, 84] on div "Personificação" at bounding box center [470, 80] width 82 height 11
